Goal: Task Accomplishment & Management: Use online tool/utility

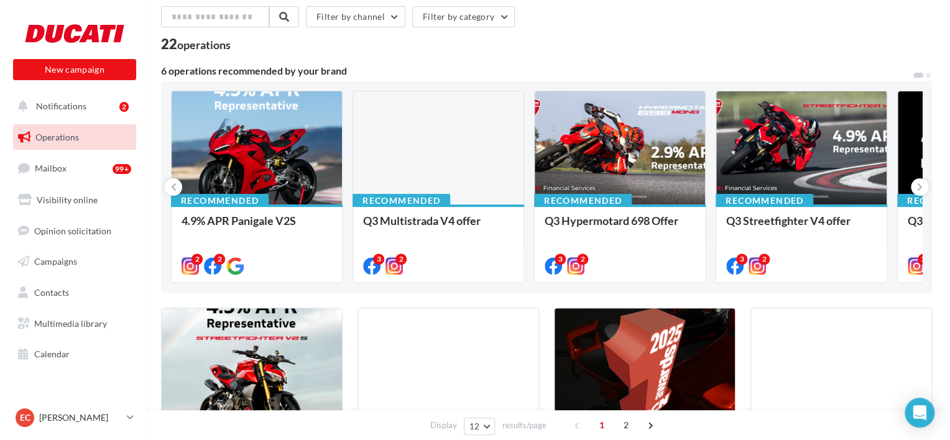
scroll to position [52, 0]
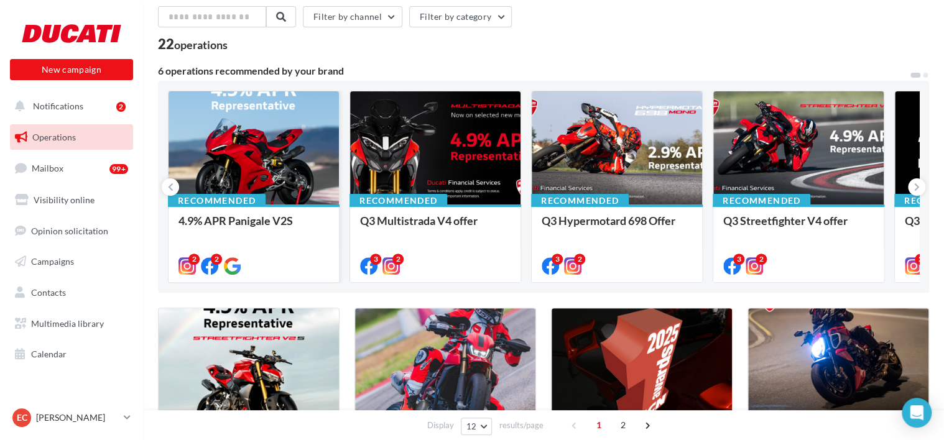
click at [285, 155] on div at bounding box center [253, 148] width 170 height 114
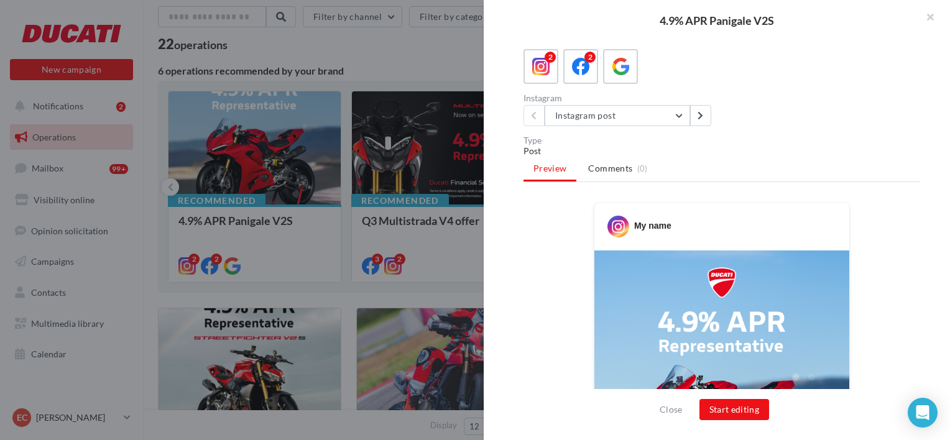
scroll to position [65, 0]
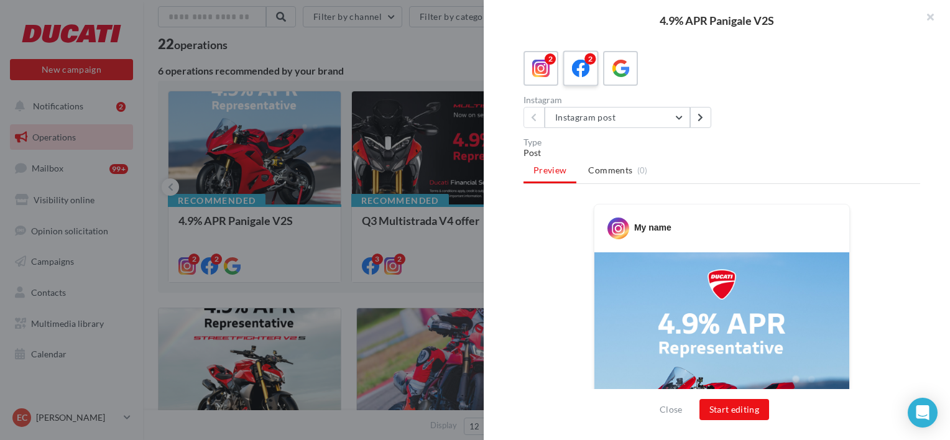
click at [579, 65] on icon at bounding box center [581, 69] width 18 height 18
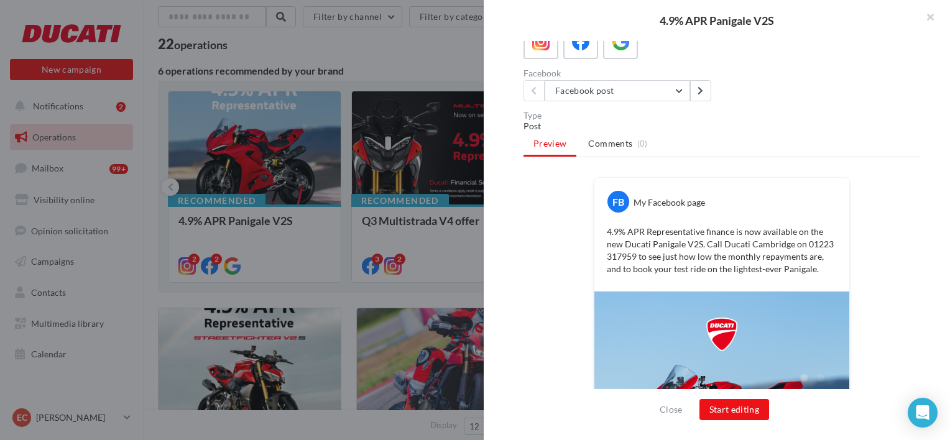
scroll to position [89, 0]
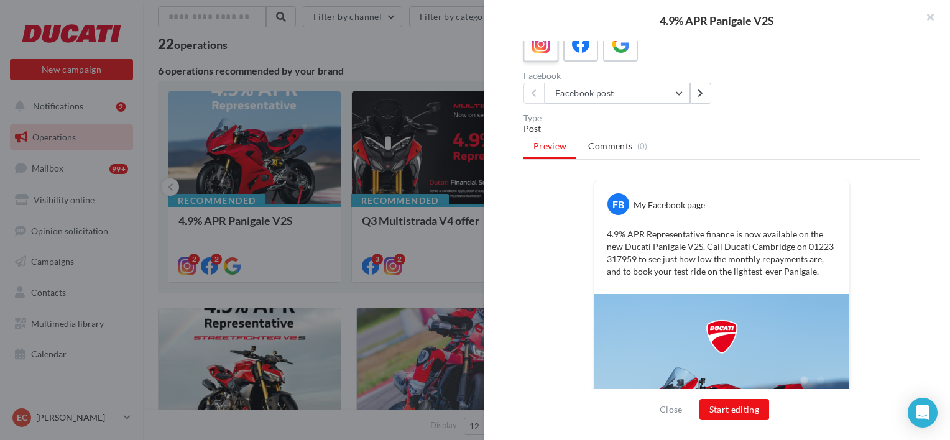
click at [541, 48] on icon at bounding box center [541, 44] width 18 height 18
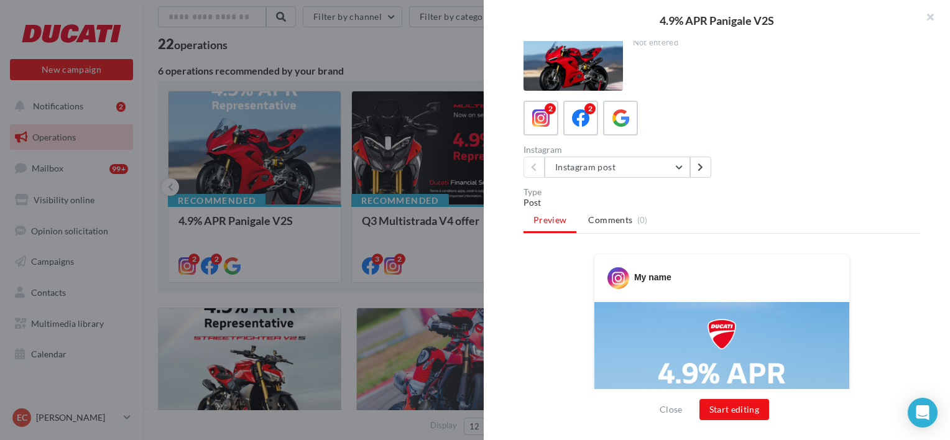
scroll to position [15, 0]
click at [584, 113] on icon at bounding box center [581, 118] width 18 height 18
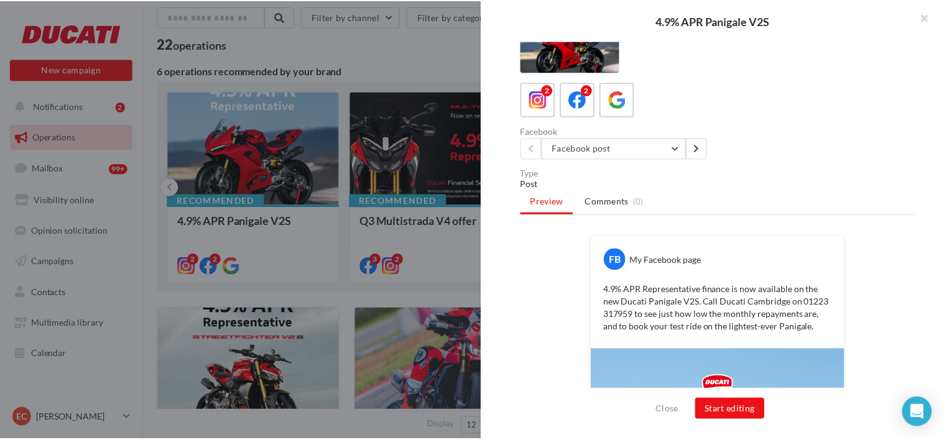
scroll to position [0, 0]
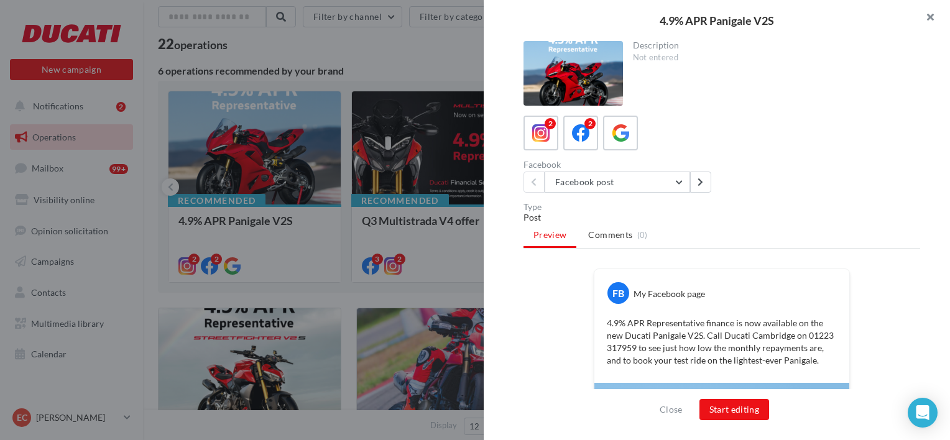
click at [930, 18] on button "button" at bounding box center [925, 18] width 50 height 37
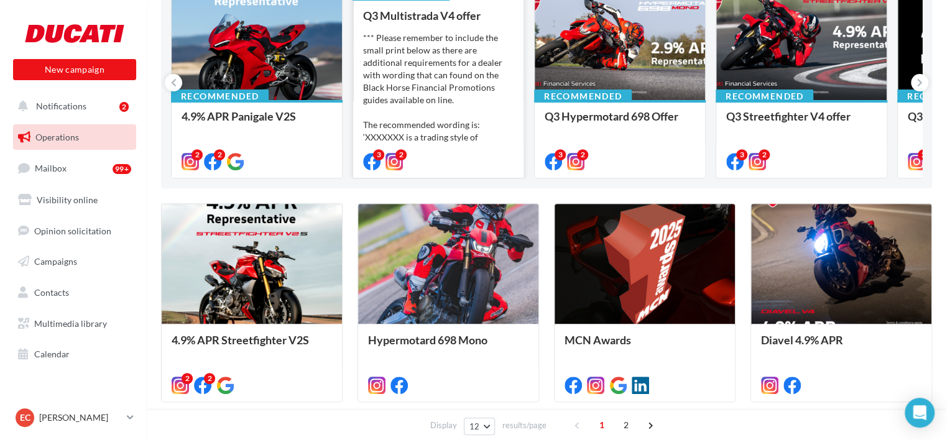
scroll to position [167, 0]
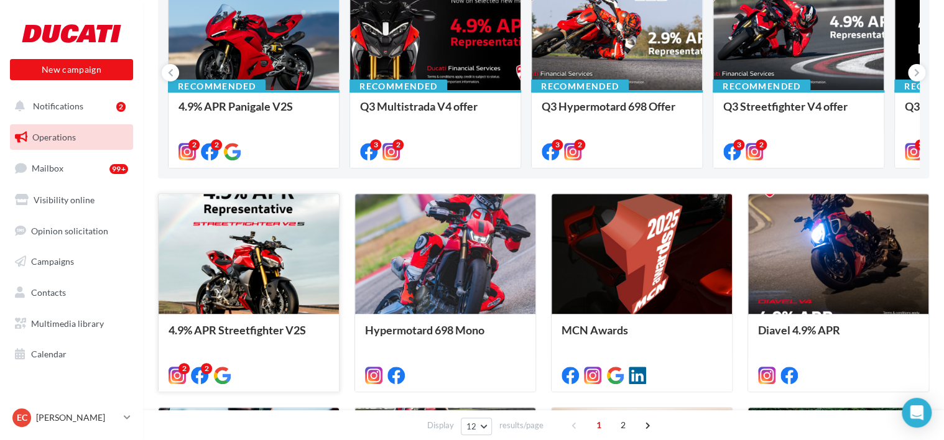
click at [239, 289] on div at bounding box center [248, 254] width 180 height 121
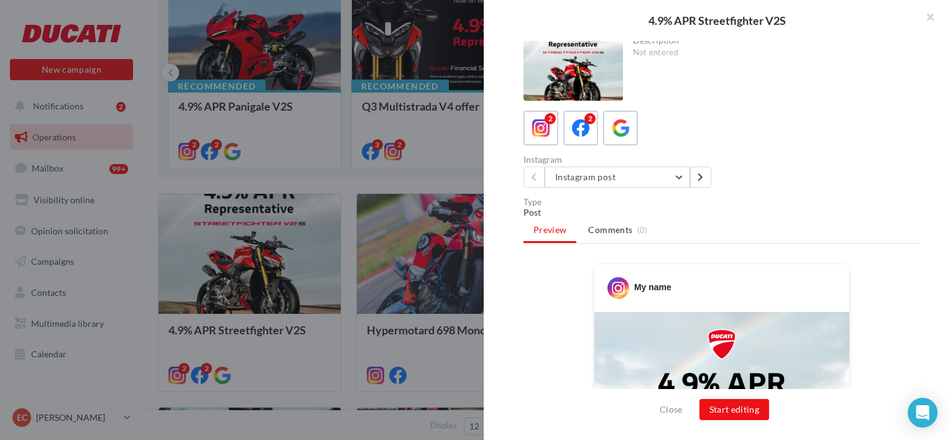
scroll to position [0, 0]
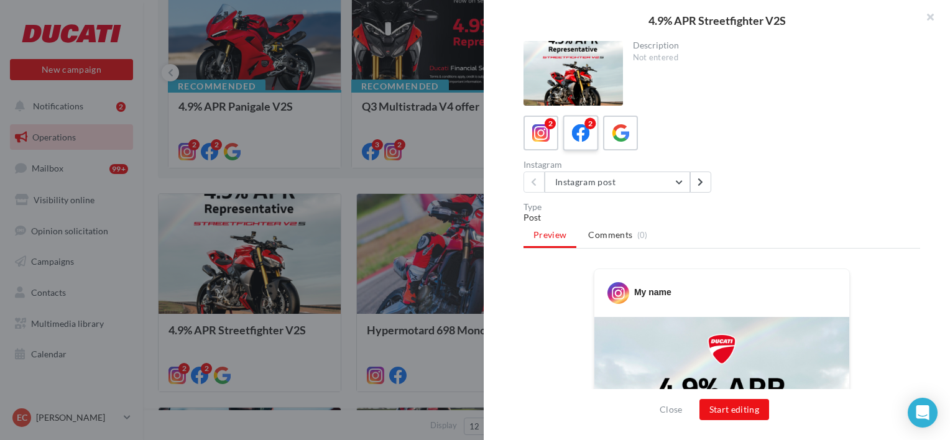
click at [564, 138] on label "2" at bounding box center [580, 132] width 35 height 35
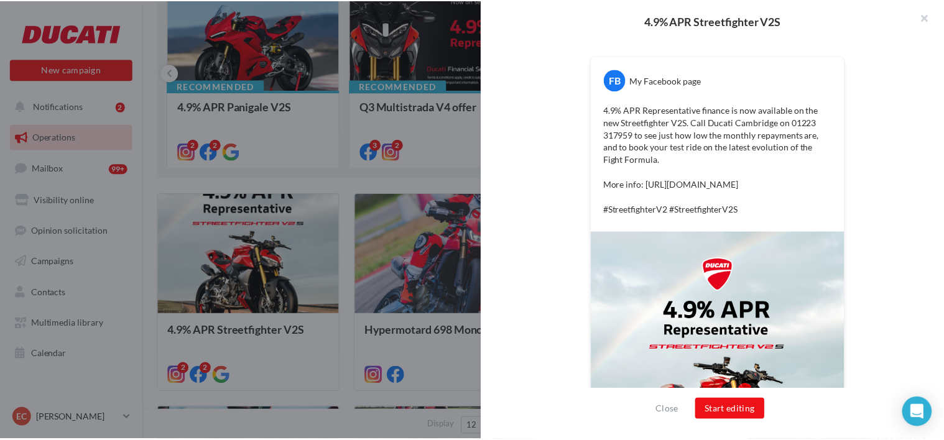
scroll to position [191, 0]
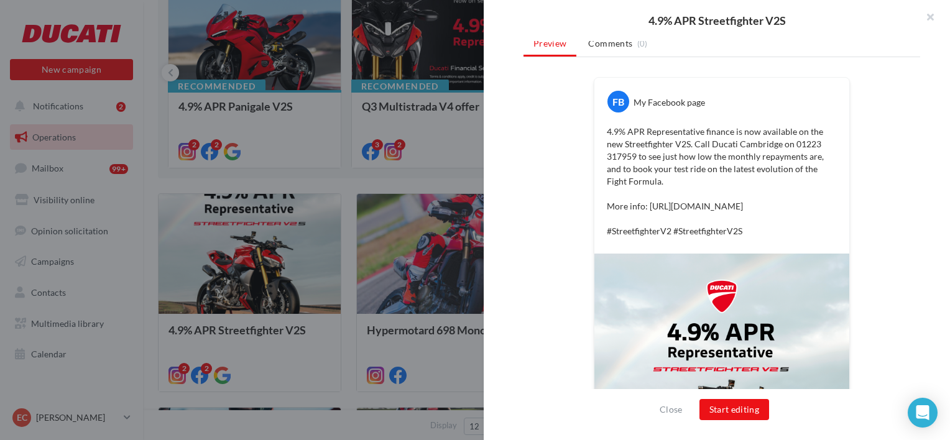
click at [732, 162] on p "4.9% APR Representative finance is now available on the new Streetfighter V2S. …" at bounding box center [722, 182] width 230 height 112
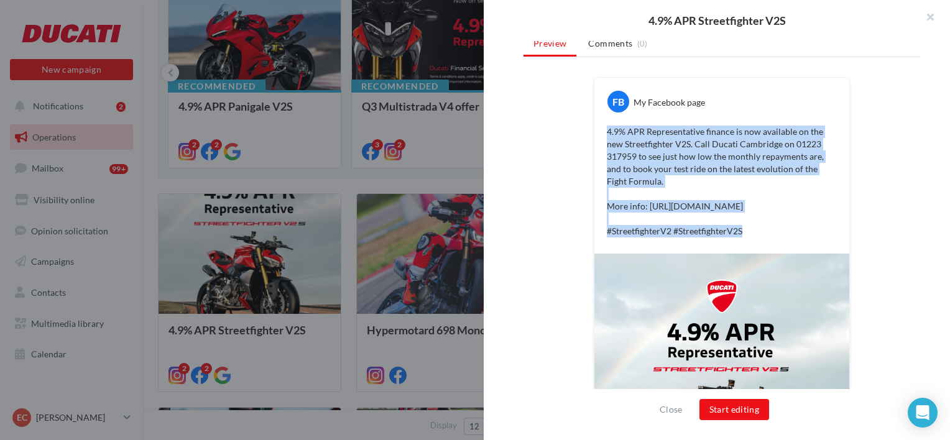
drag, startPoint x: 740, startPoint y: 242, endPoint x: 604, endPoint y: 129, distance: 177.0
click at [607, 129] on p "4.9% APR Representative finance is now available on the new Streetfighter V2S. …" at bounding box center [722, 182] width 230 height 112
copy p "4.9% APR Representative finance is now available on the new Streetfighter V2S. …"
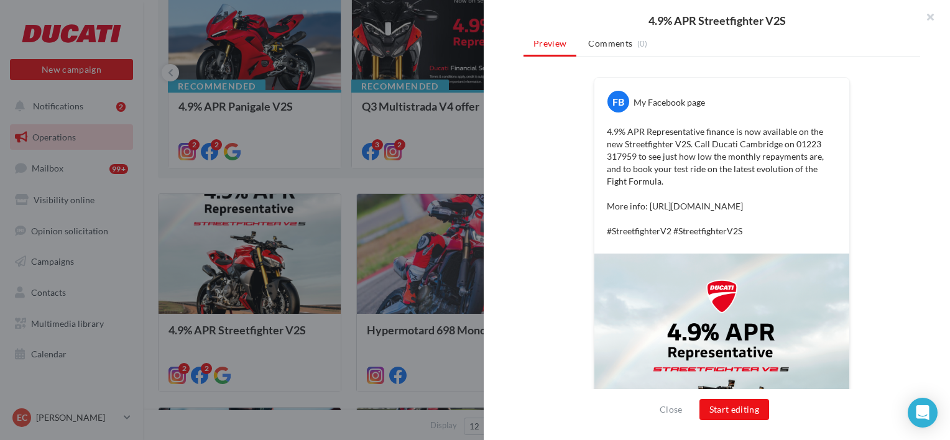
click at [395, 149] on div at bounding box center [475, 220] width 950 height 440
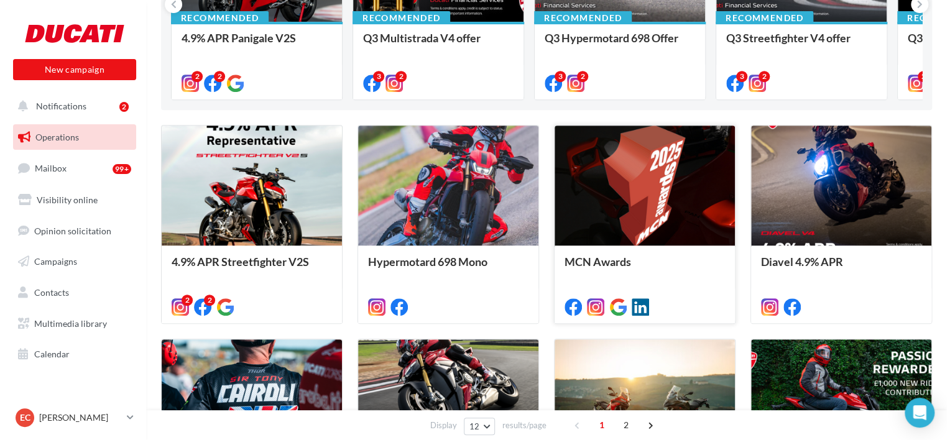
scroll to position [236, 0]
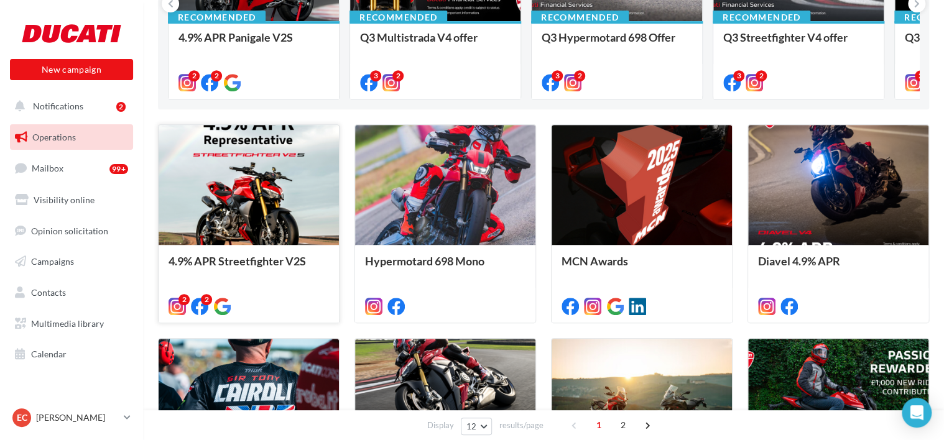
click at [284, 187] on div at bounding box center [248, 185] width 180 height 121
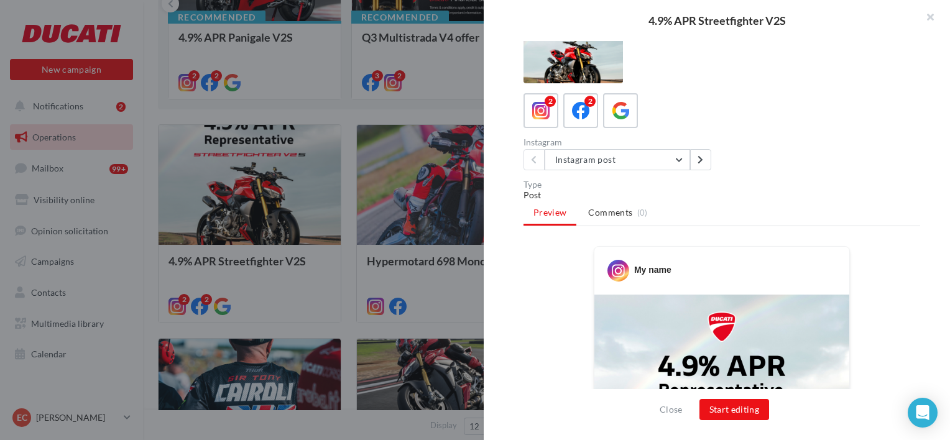
scroll to position [20, 0]
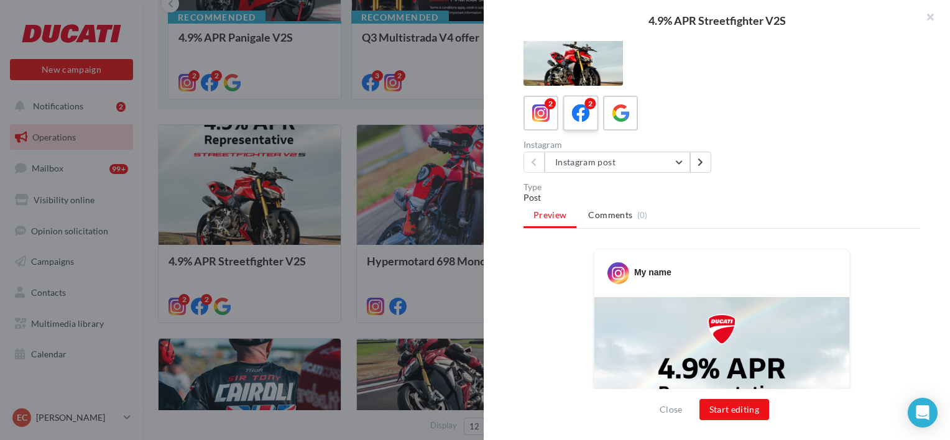
click at [584, 109] on icon at bounding box center [581, 113] width 18 height 18
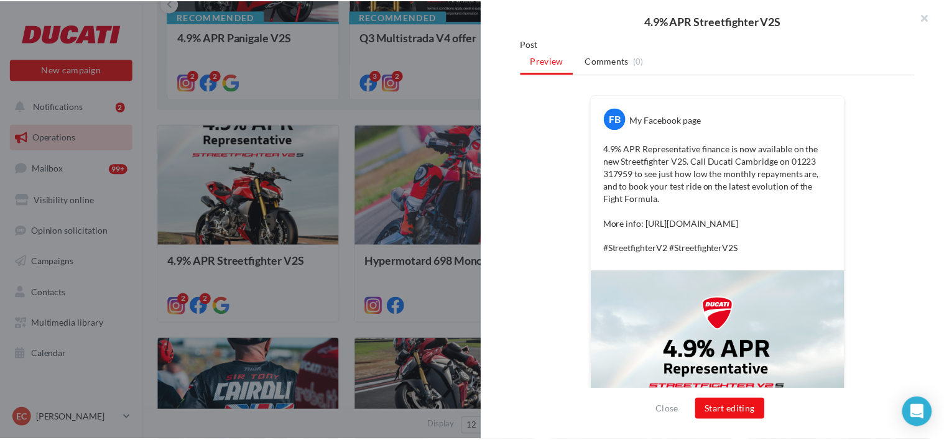
scroll to position [173, 0]
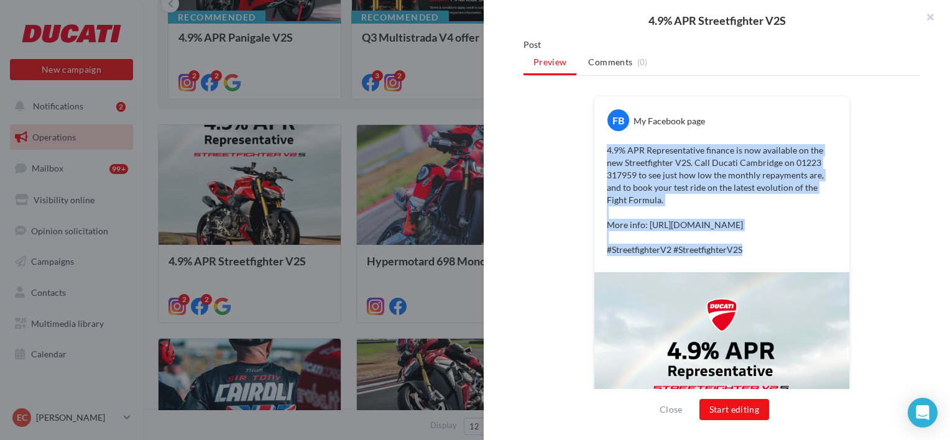
drag, startPoint x: 751, startPoint y: 269, endPoint x: 594, endPoint y: 145, distance: 200.6
click at [597, 145] on div "4.9% APR Representative finance is now available on the new Streetfighter V2S. …" at bounding box center [721, 200] width 249 height 118
copy p "4.9% APR Representative finance is now available on the new Streetfighter V2S. …"
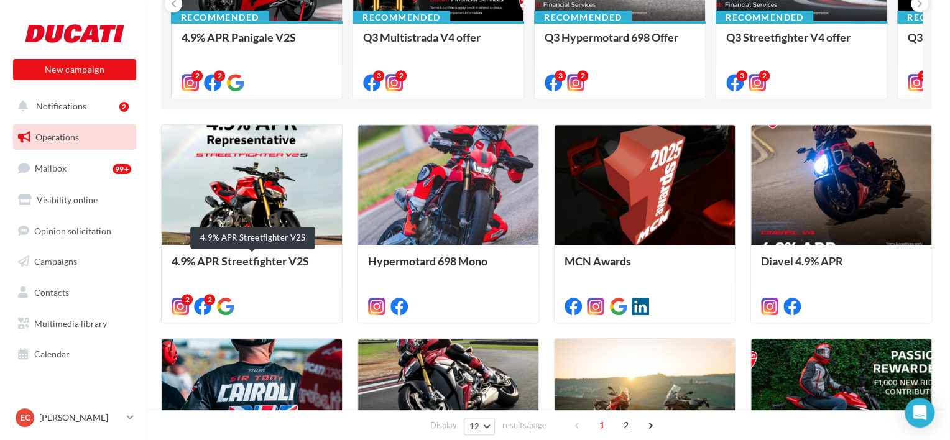
scroll to position [149, 0]
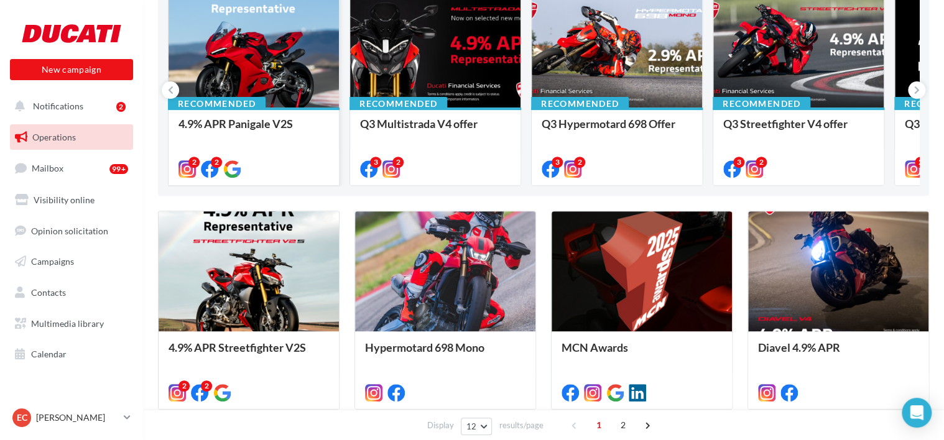
click at [277, 75] on div at bounding box center [253, 51] width 170 height 114
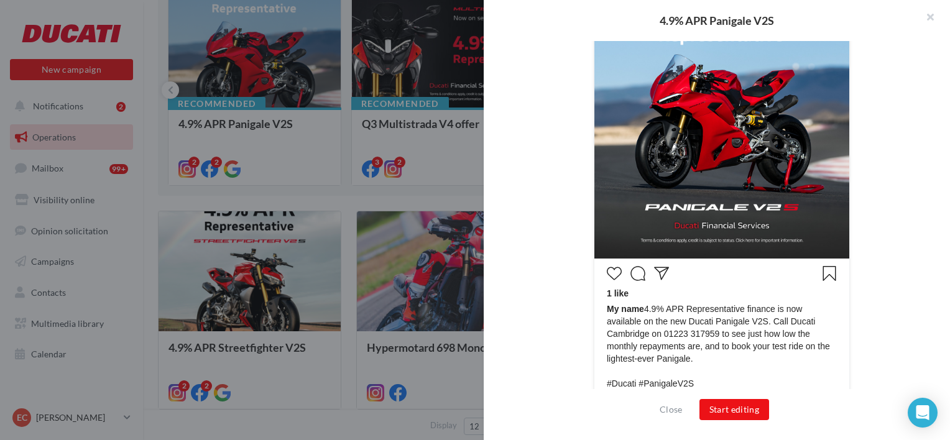
scroll to position [444, 0]
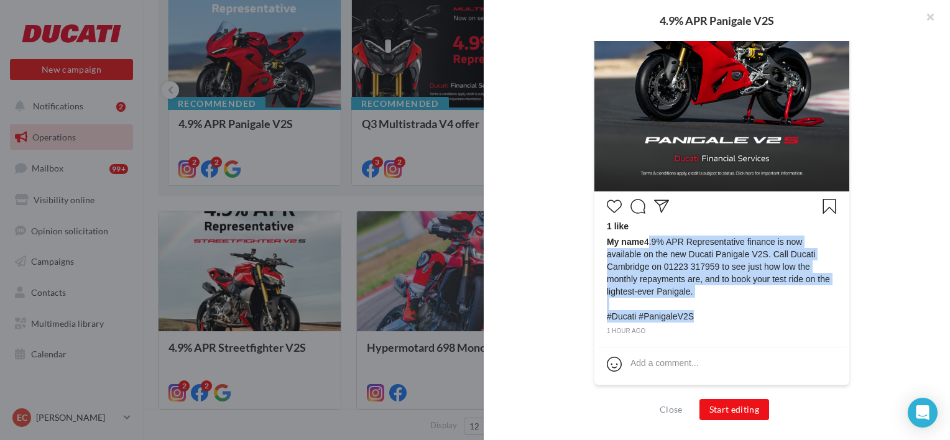
drag, startPoint x: 689, startPoint y: 319, endPoint x: 643, endPoint y: 241, distance: 90.8
click at [643, 241] on span "My name 4.9% APR Representative finance is now available on the new Ducati Pani…" at bounding box center [722, 279] width 230 height 87
copy span "4.9% APR Representative finance is now available on the new Ducati Panigale V2S…"
click at [686, 273] on span "My name 4.9% APR Representative finance is now available on the new Ducati Pani…" at bounding box center [722, 279] width 230 height 87
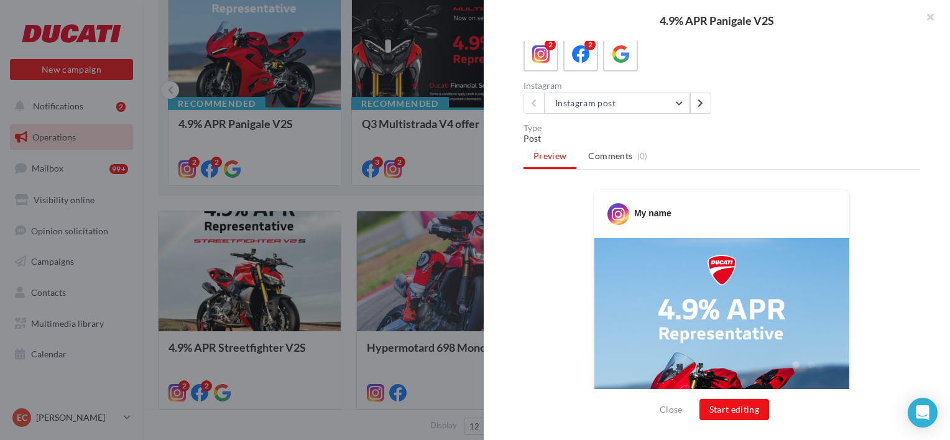
scroll to position [10, 0]
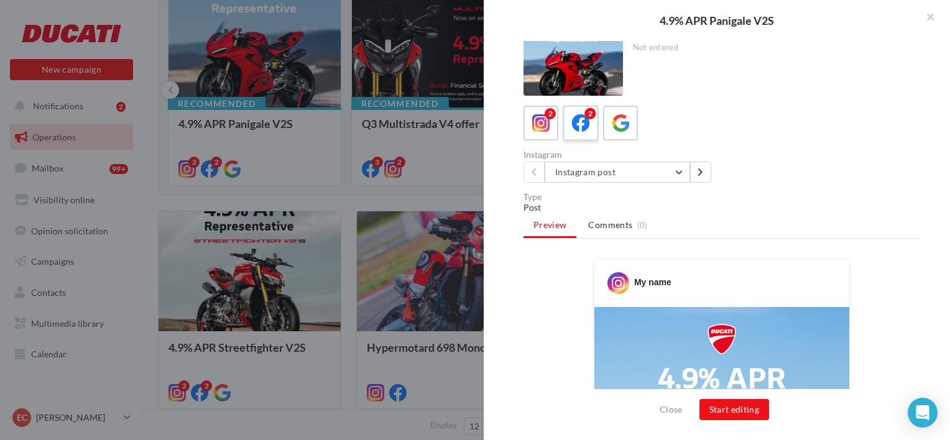
click at [574, 121] on icon at bounding box center [581, 123] width 18 height 18
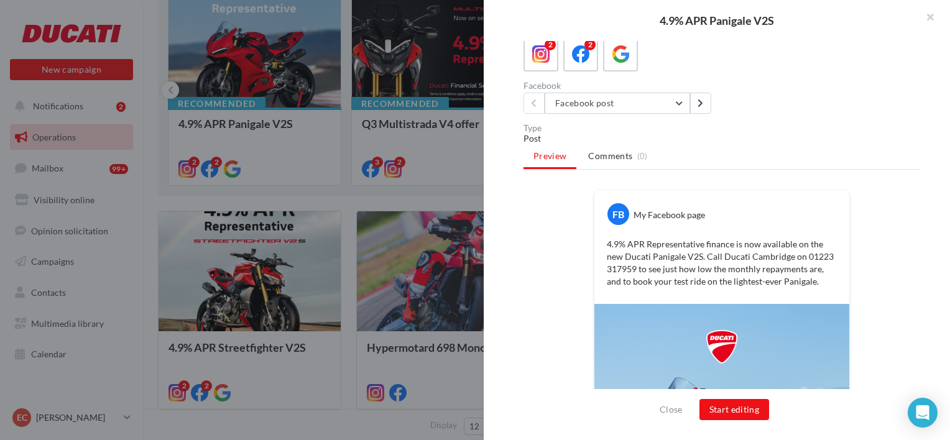
scroll to position [0, 0]
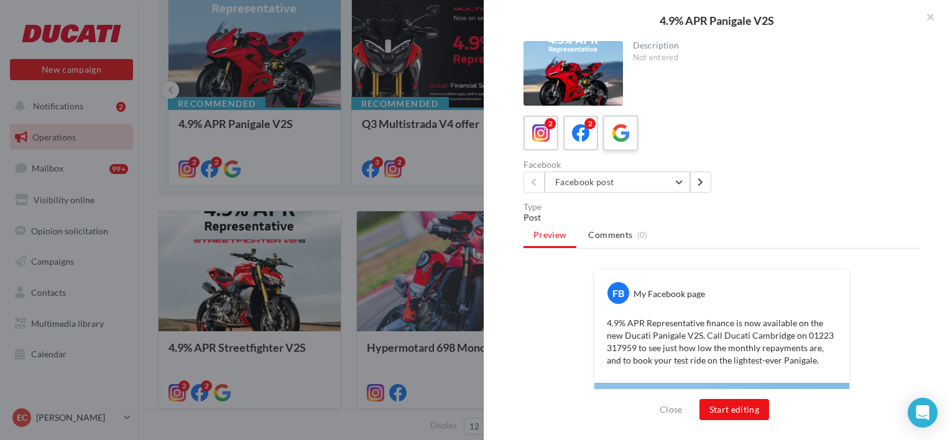
click at [612, 142] on span at bounding box center [621, 133] width 18 height 19
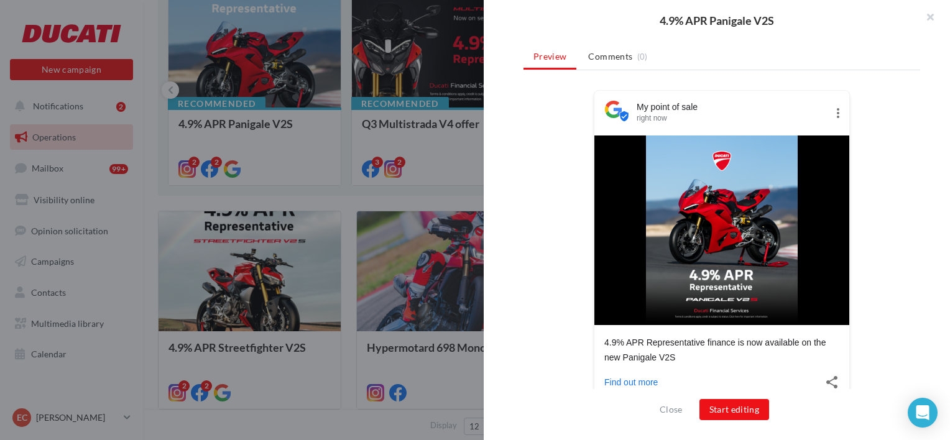
scroll to position [165, 0]
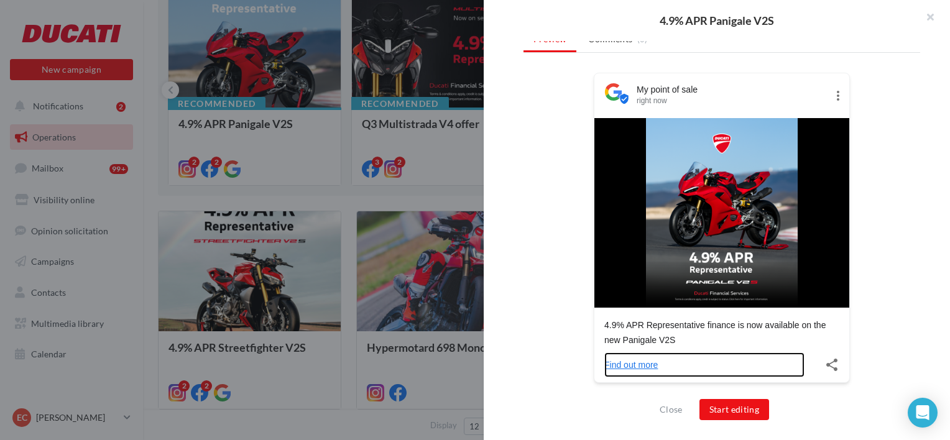
click at [630, 370] on link "Find out more" at bounding box center [704, 364] width 200 height 25
